Goal: Find specific page/section: Find specific page/section

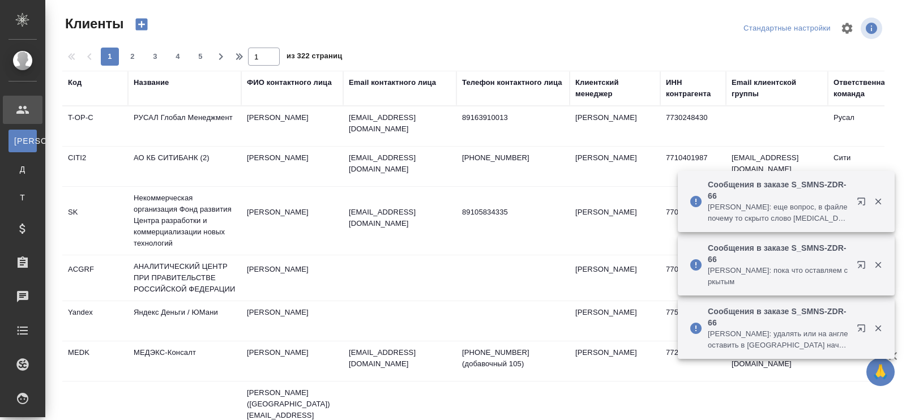
select select "RU"
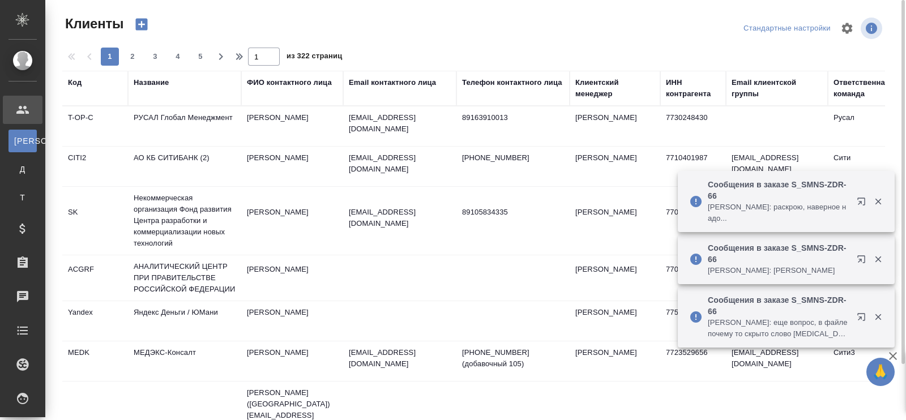
click at [153, 79] on div "Название" at bounding box center [151, 82] width 35 height 11
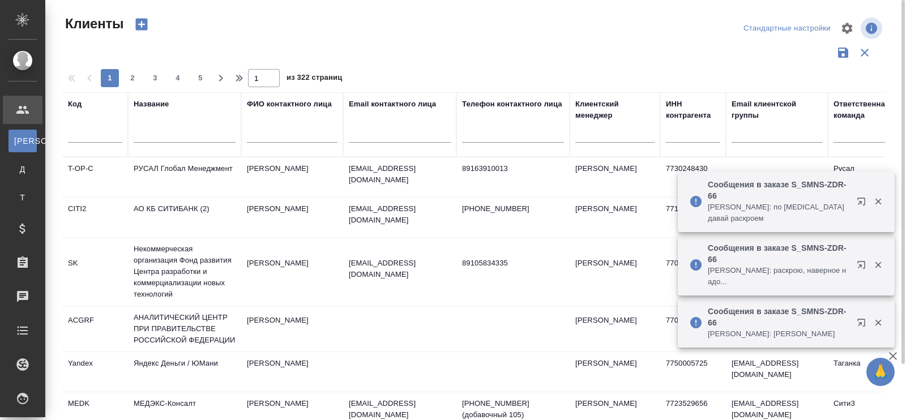
click at [158, 133] on input "text" at bounding box center [185, 136] width 102 height 14
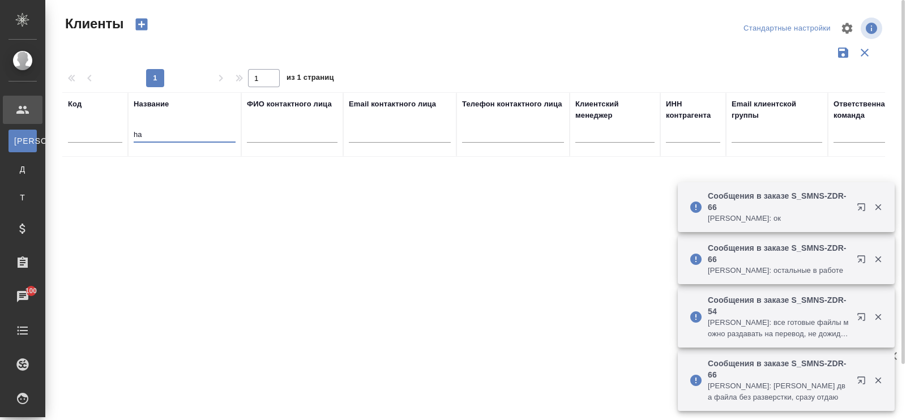
type input "h"
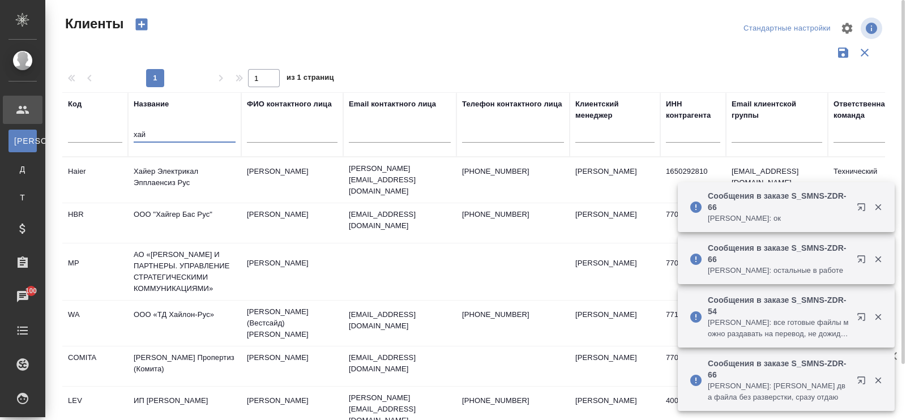
type input "хай"
click at [168, 172] on td "Хайер Электрикал Эпплаенсиз Рус" at bounding box center [184, 180] width 113 height 40
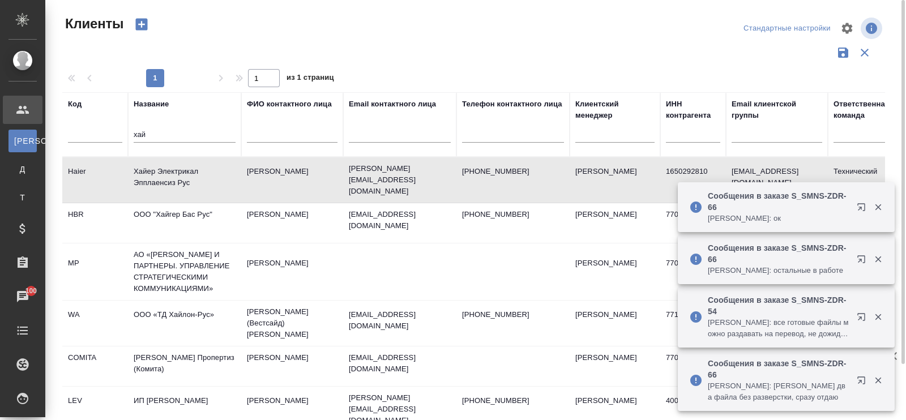
click at [168, 172] on td "Хайер Электрикал Эпплаенсиз Рус" at bounding box center [184, 180] width 113 height 40
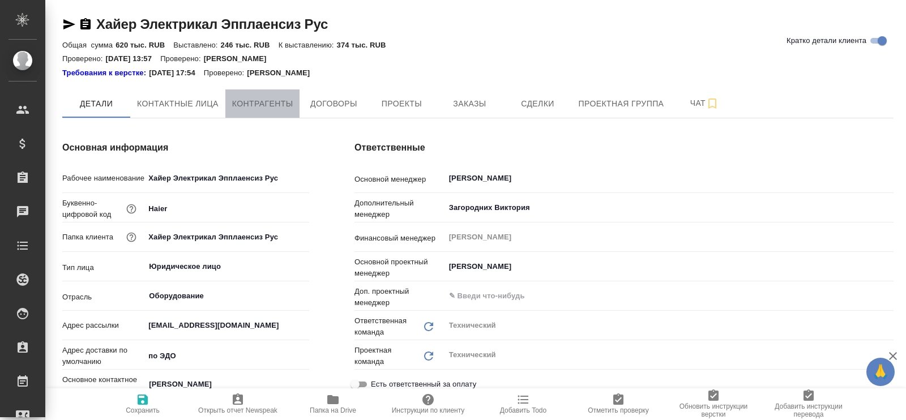
click at [269, 106] on span "Контрагенты" at bounding box center [262, 104] width 61 height 14
